Goal: Transaction & Acquisition: Purchase product/service

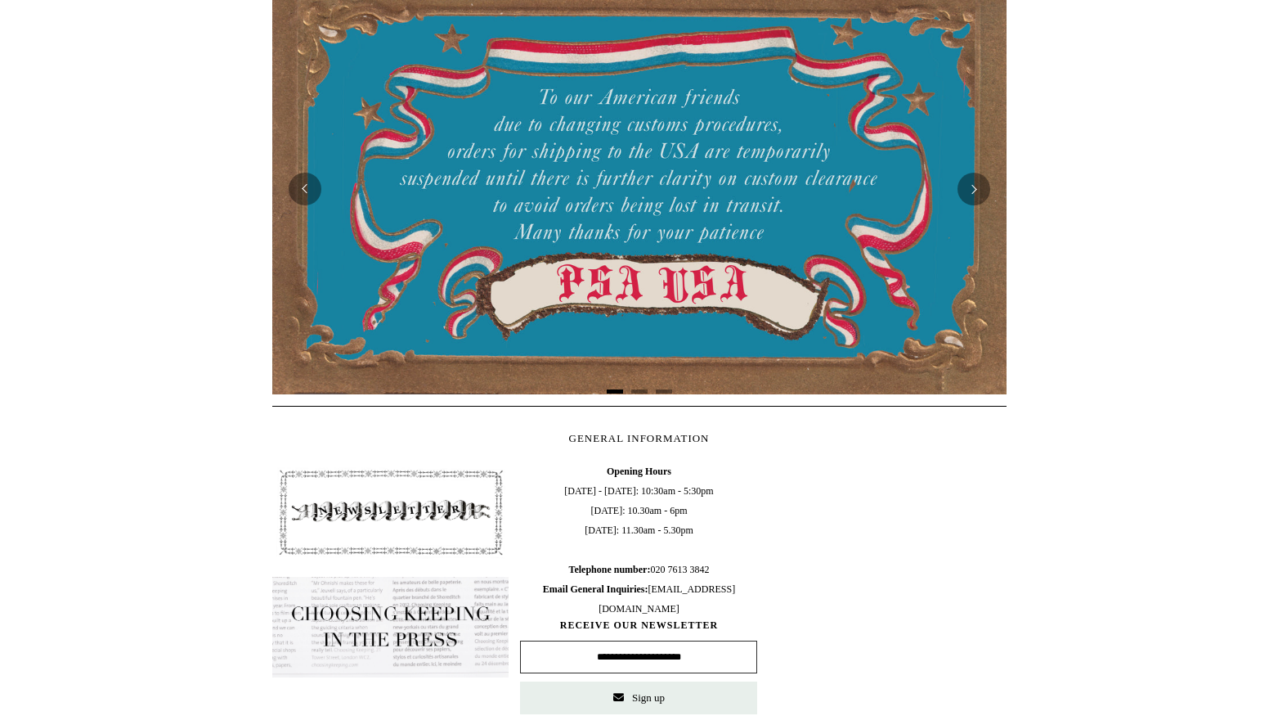
scroll to position [326, 0]
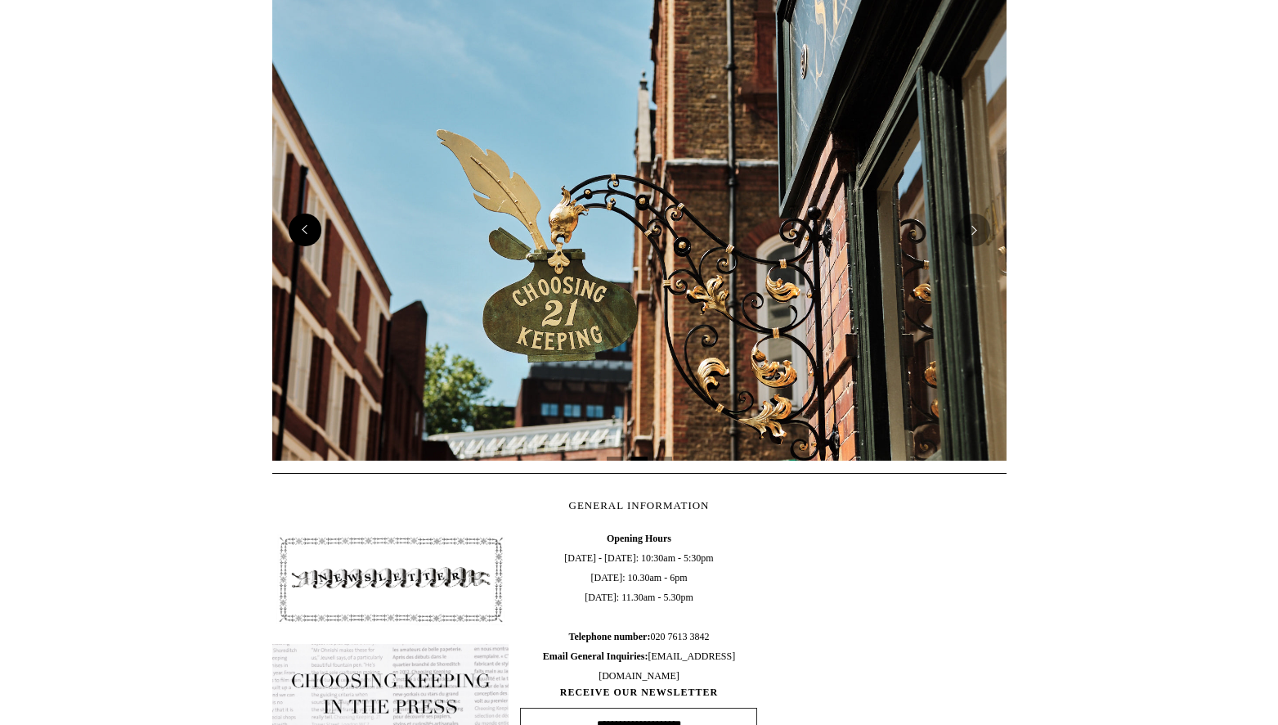
click at [304, 240] on button "Previous" at bounding box center [305, 229] width 33 height 33
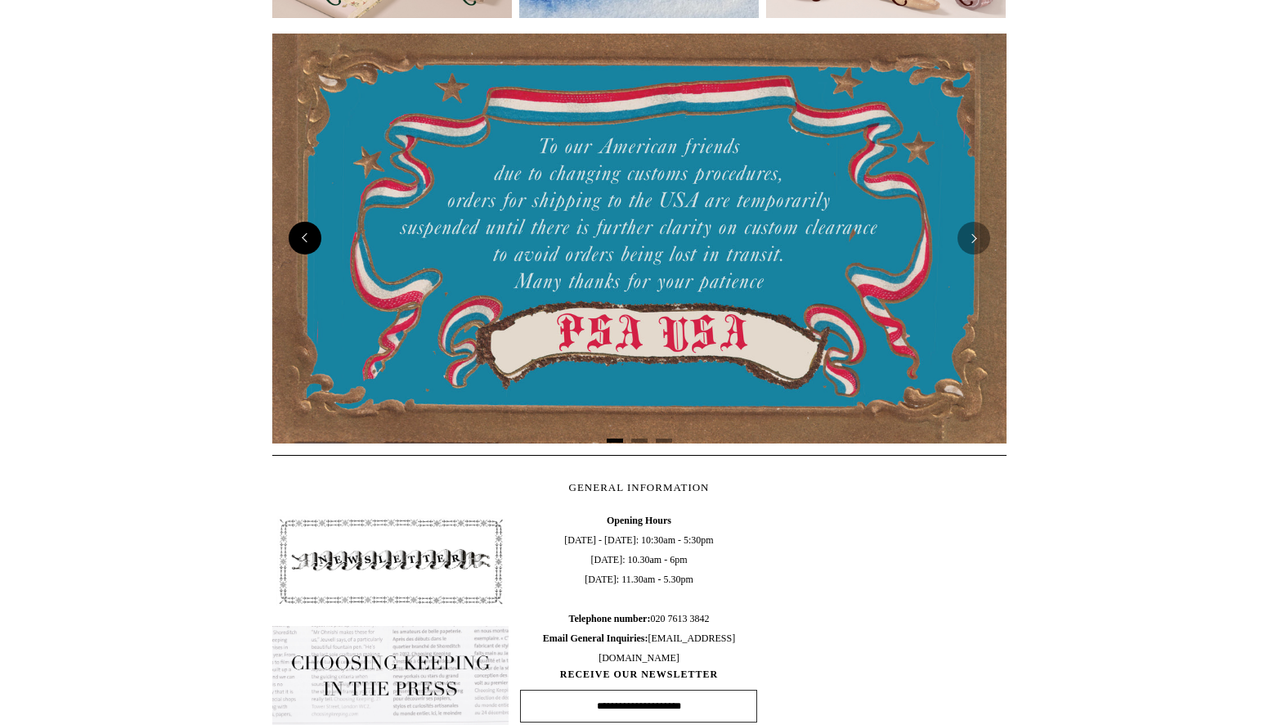
scroll to position [0, 0]
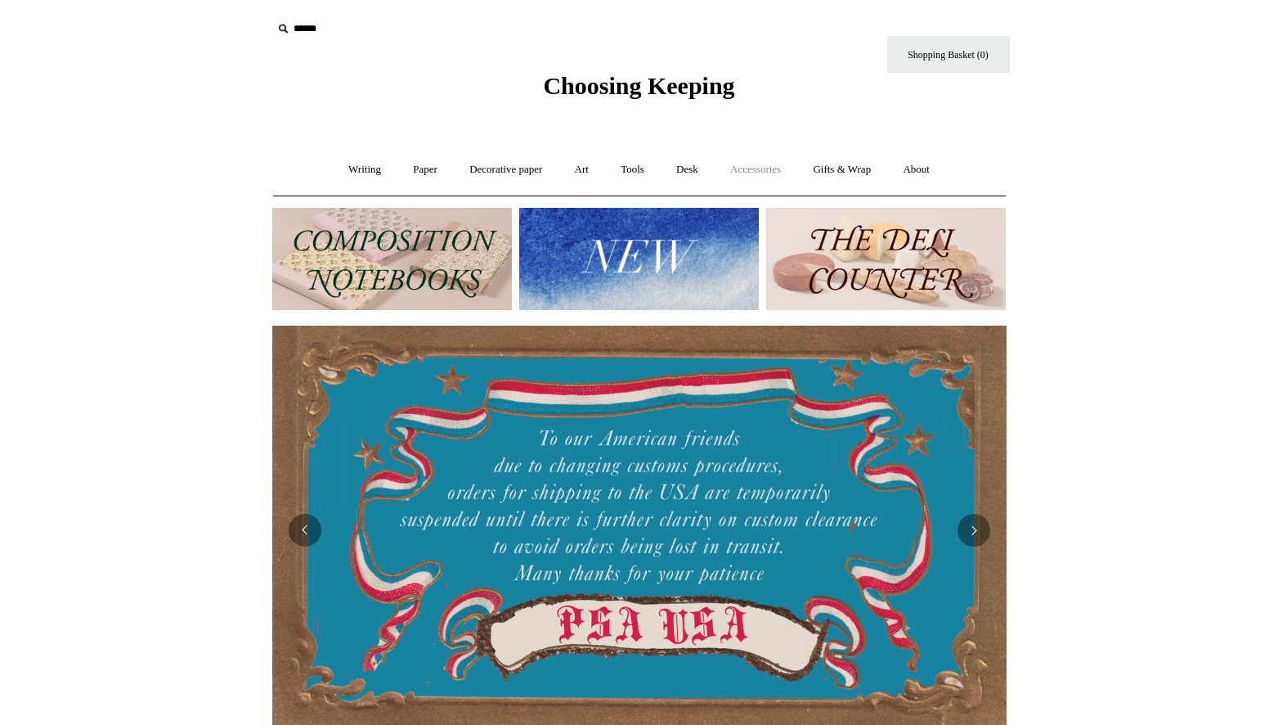
click at [754, 163] on link "Accessories +" at bounding box center [756, 169] width 80 height 43
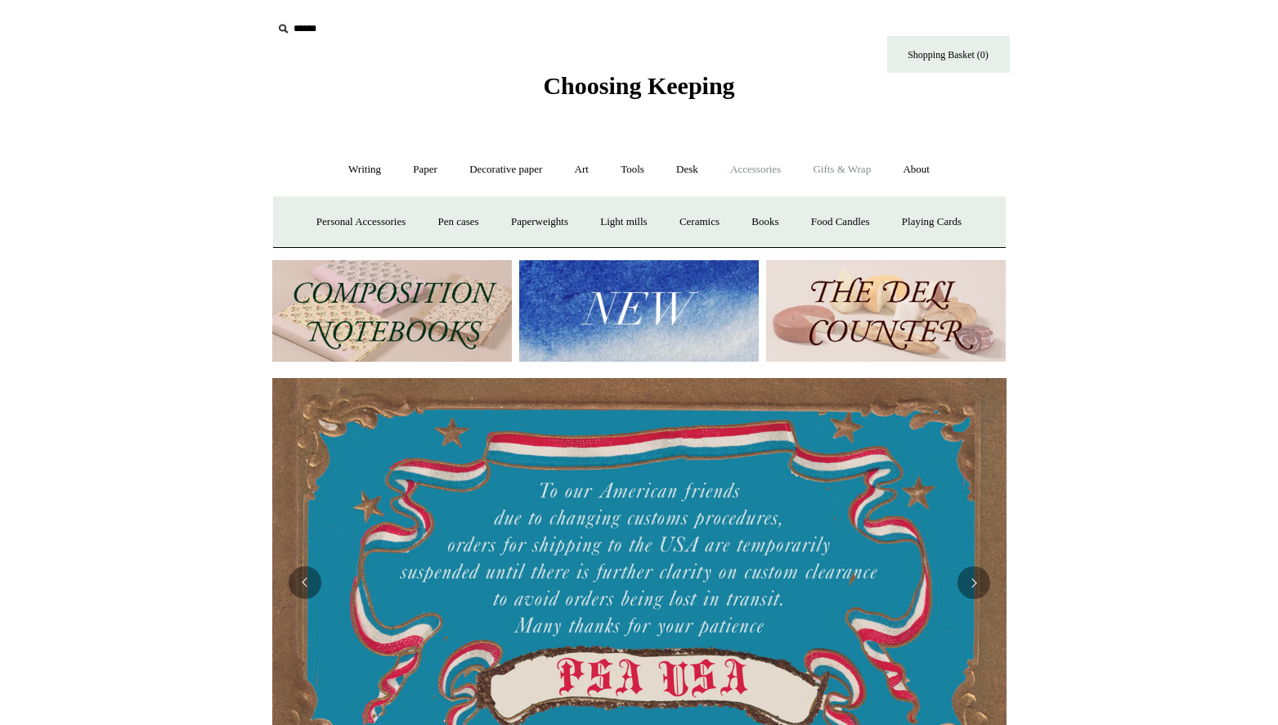
click at [845, 164] on link "Gifts & Wrap +" at bounding box center [841, 169] width 87 height 43
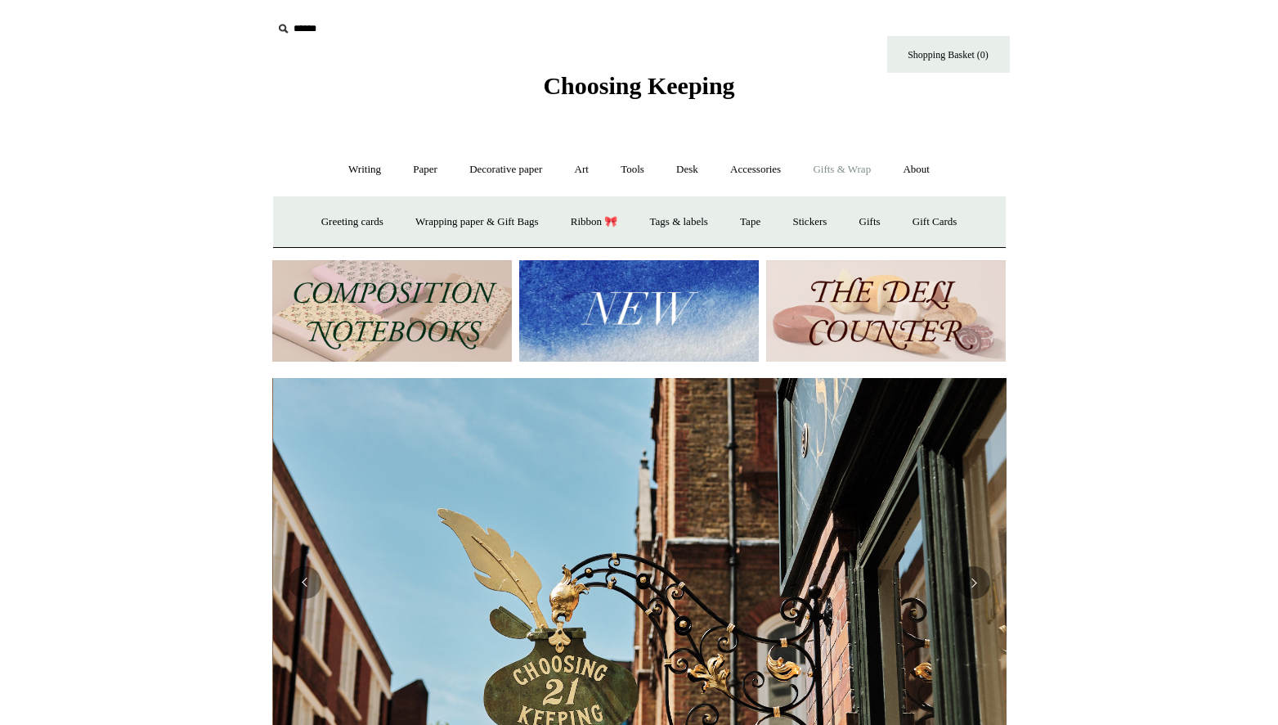
click at [845, 164] on link "Gifts & Wrap -" at bounding box center [841, 169] width 87 height 43
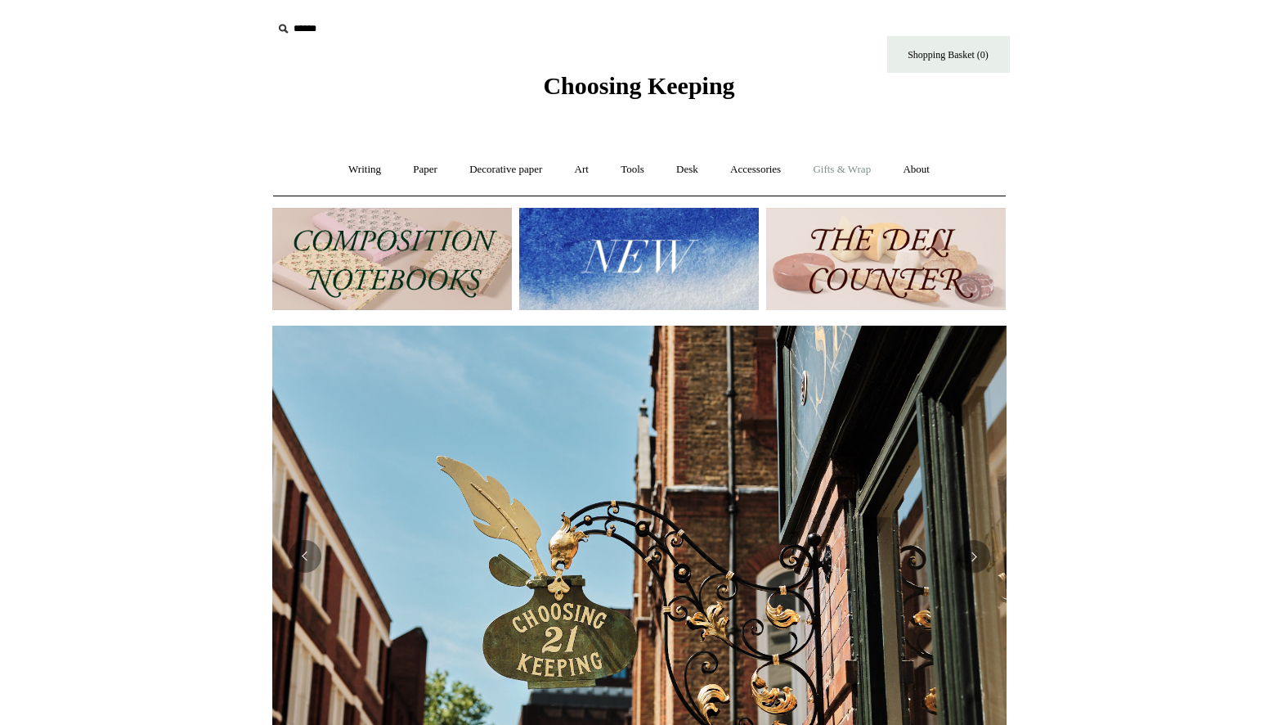
click at [845, 164] on link "Gifts & Wrap +" at bounding box center [841, 169] width 87 height 43
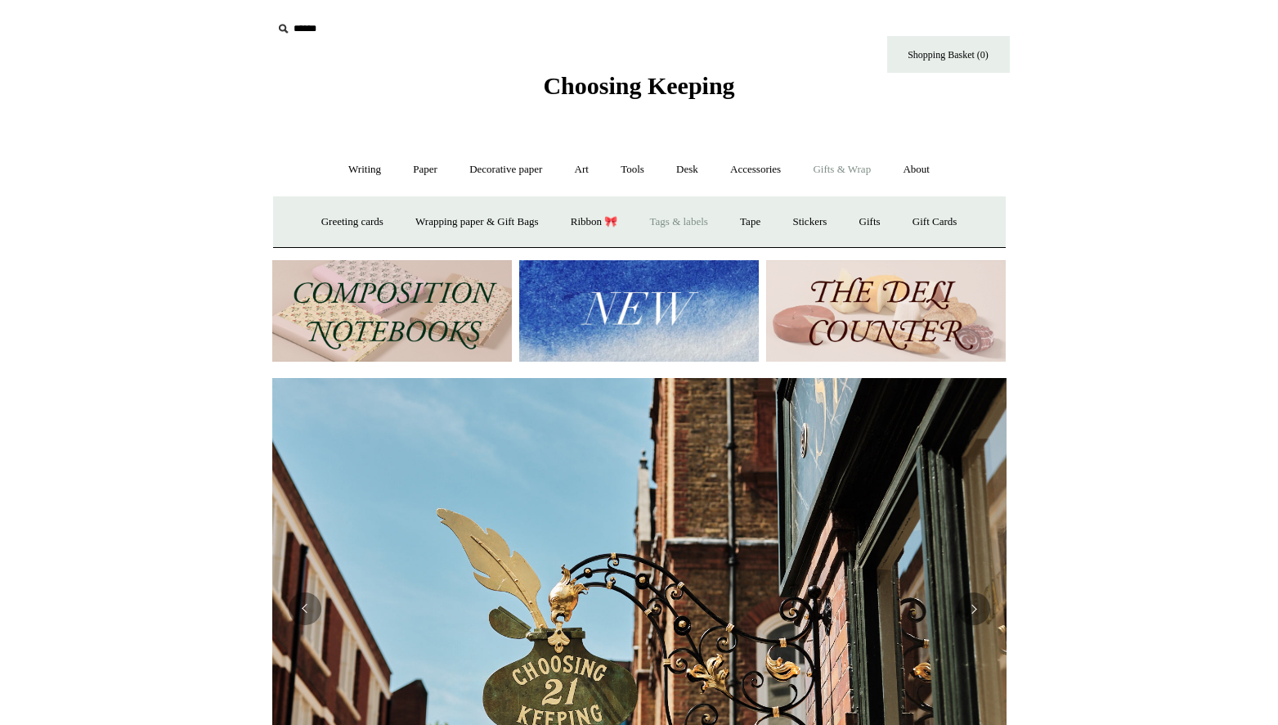
click at [662, 226] on link "Tags & labels" at bounding box center [678, 221] width 87 height 43
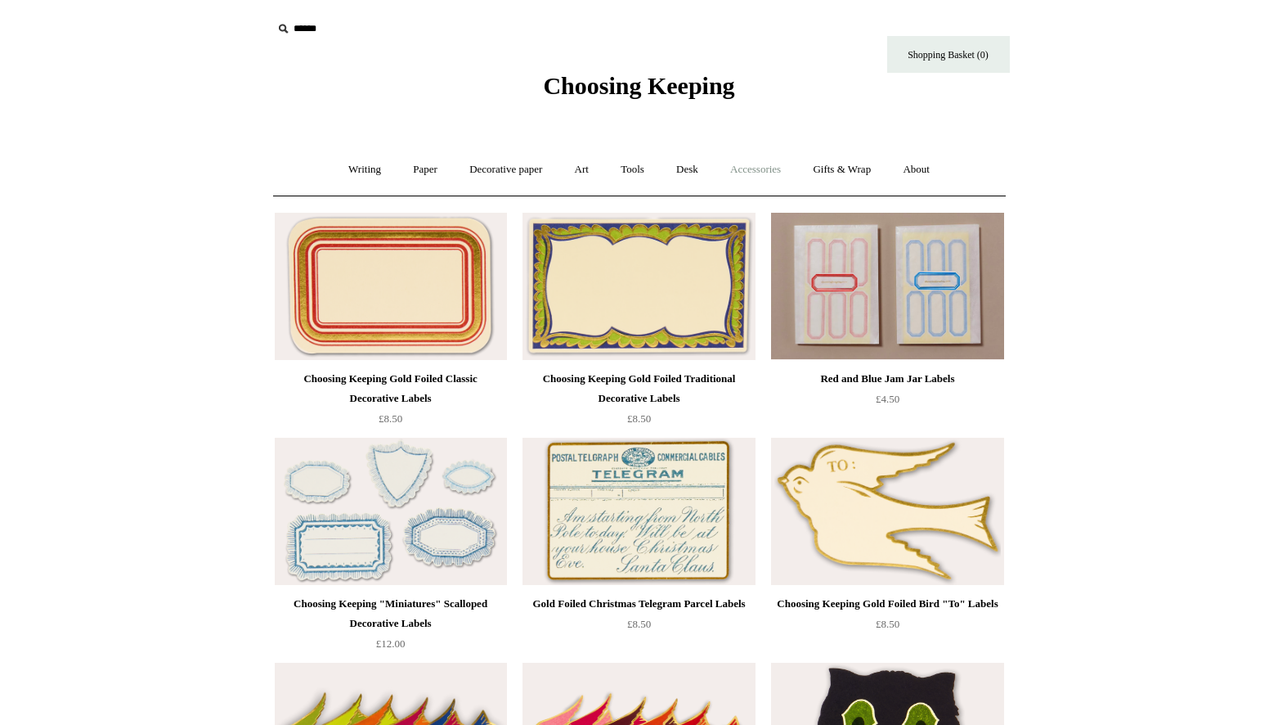
click at [779, 169] on link "Accessories +" at bounding box center [756, 169] width 80 height 43
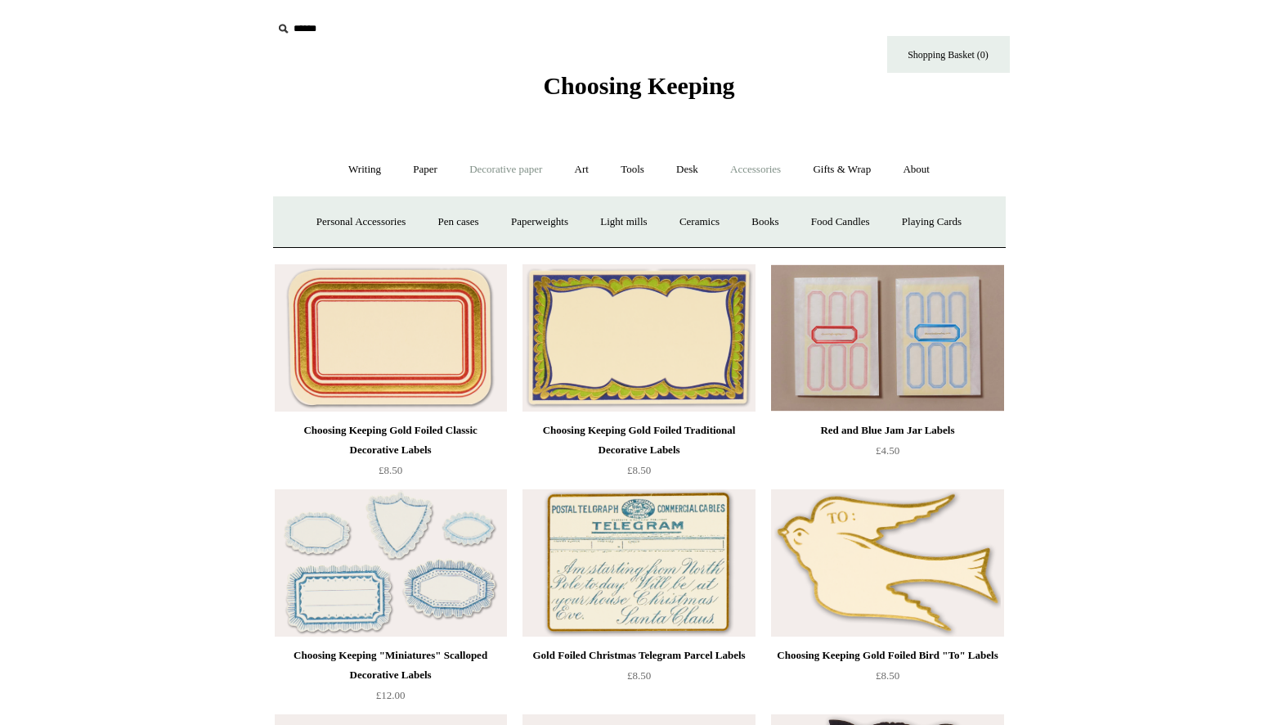
click at [473, 170] on link "Decorative paper +" at bounding box center [506, 169] width 102 height 43
click at [856, 182] on link "Gifts & Wrap +" at bounding box center [841, 169] width 87 height 43
click at [886, 227] on link "Gifts +" at bounding box center [870, 221] width 51 height 43
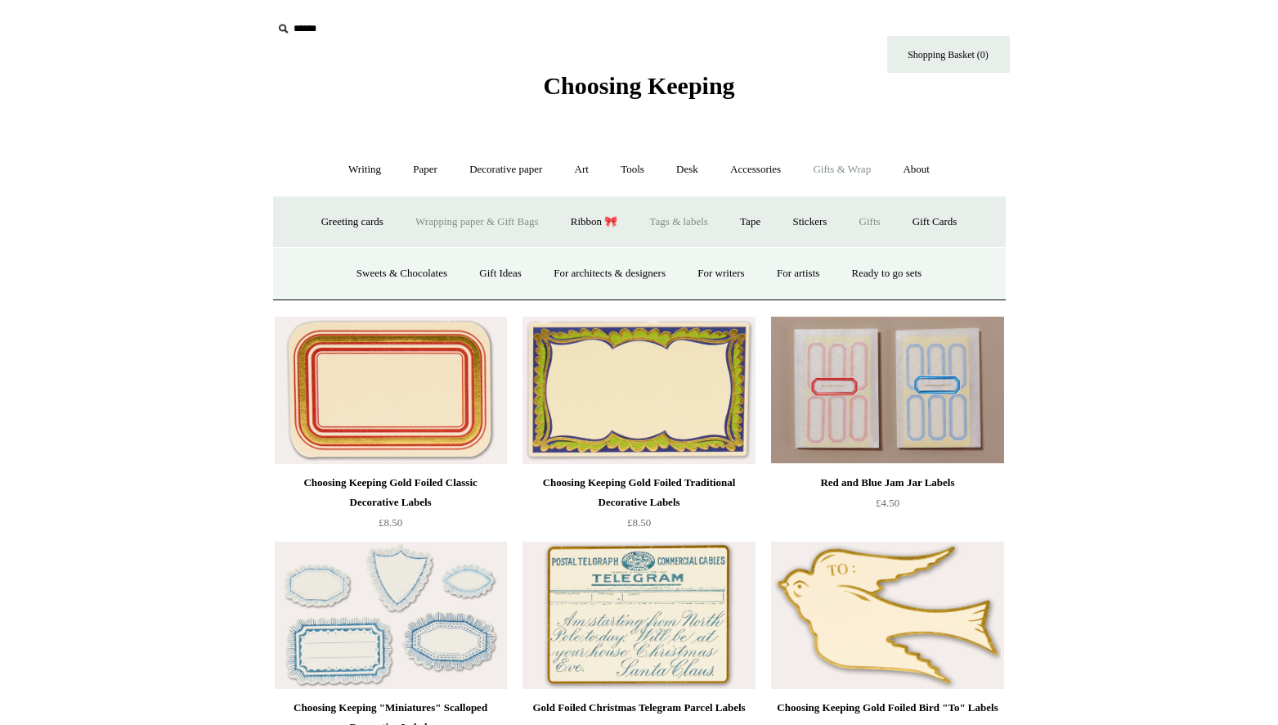
click at [462, 233] on link "Wrapping paper & Gift Bags" at bounding box center [477, 221] width 152 height 43
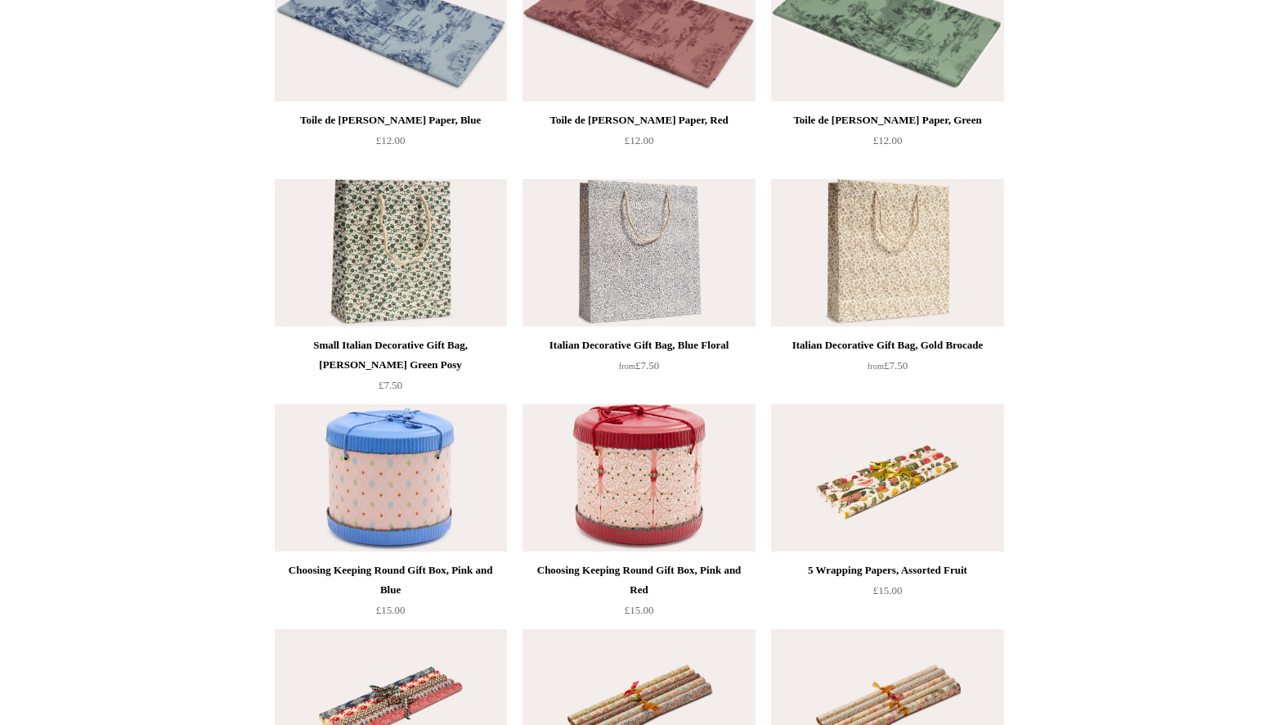
scroll to position [166, 0]
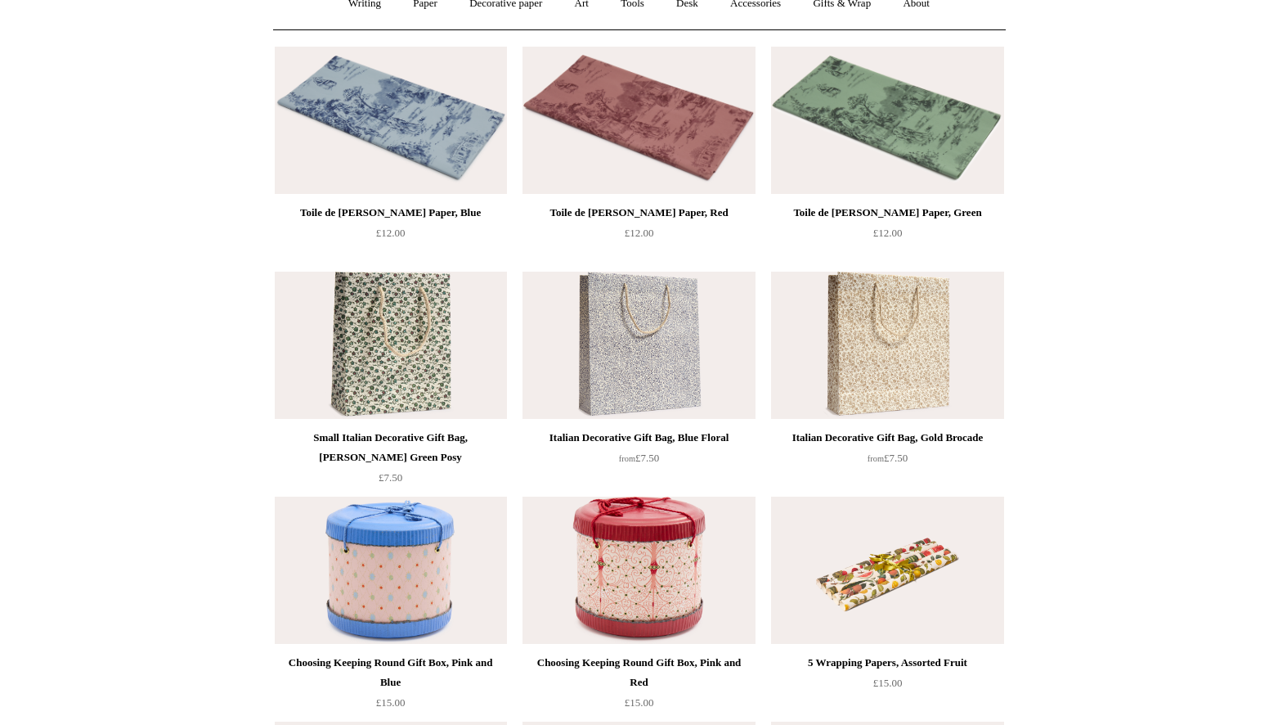
click at [683, 324] on img at bounding box center [639, 344] width 232 height 147
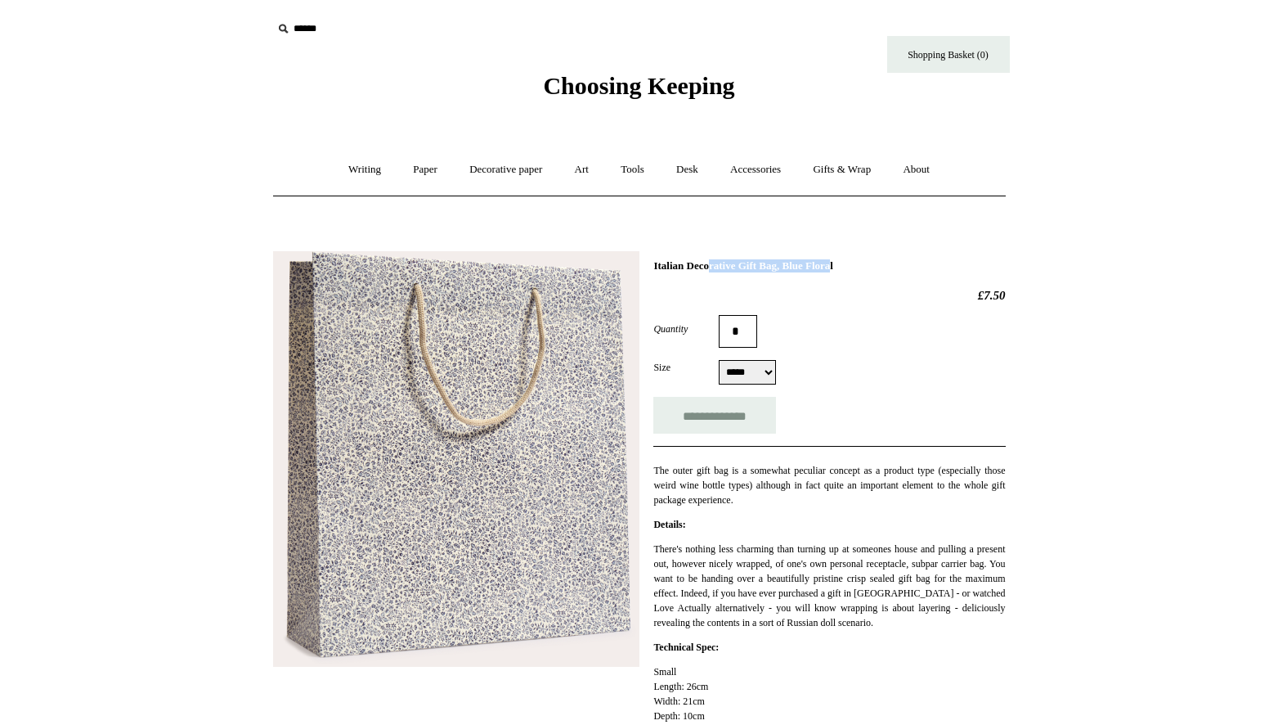
drag, startPoint x: 778, startPoint y: 264, endPoint x: 651, endPoint y: 262, distance: 126.8
click at [651, 262] on div "**********" at bounding box center [639, 564] width 733 height 651
copy h1 "Italian Decorative Gift Bag"
